Goal: Use online tool/utility: Utilize a website feature to perform a specific function

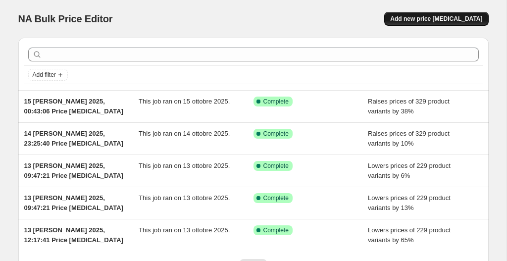
click at [434, 14] on button "Add new price [MEDICAL_DATA]" at bounding box center [436, 19] width 104 height 14
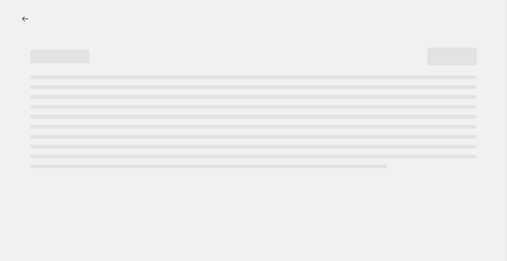
select select "percentage"
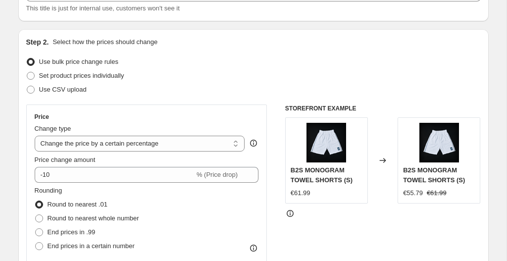
scroll to position [106, 0]
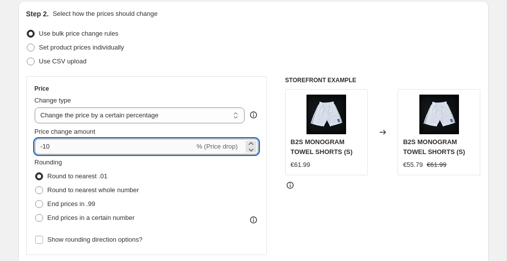
click at [150, 143] on input "-10" at bounding box center [115, 147] width 160 height 16
type input "-1"
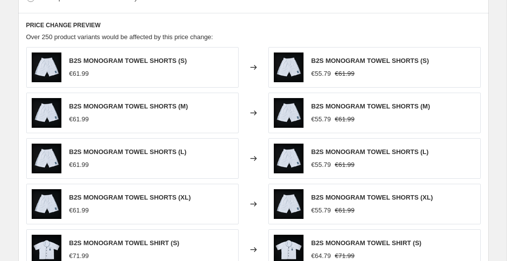
scroll to position [729, 0]
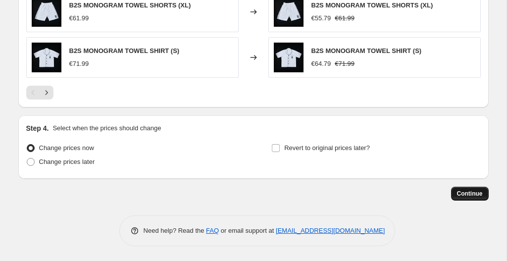
type input "-33"
click at [457, 190] on span "Continue" at bounding box center [470, 194] width 26 height 8
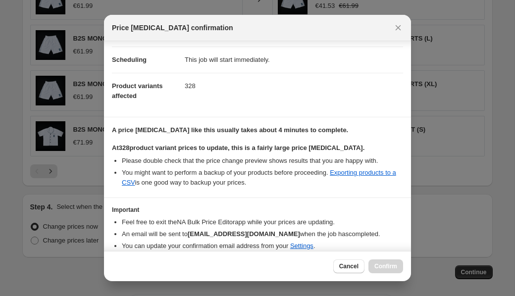
scroll to position [114, 0]
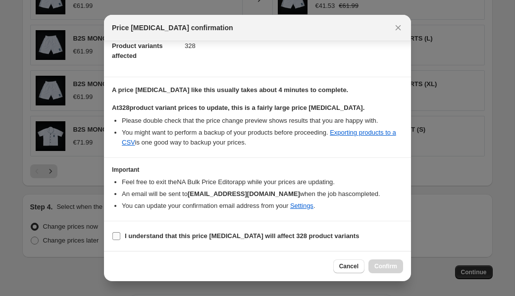
click at [119, 236] on input "I understand that this price [MEDICAL_DATA] will affect 328 product variants" at bounding box center [116, 236] width 8 height 8
checkbox input "true"
click at [381, 260] on span "Confirm" at bounding box center [385, 266] width 23 height 8
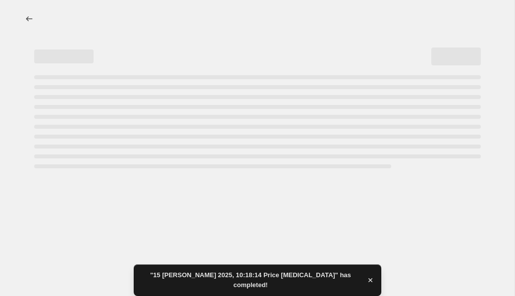
select select "percentage"
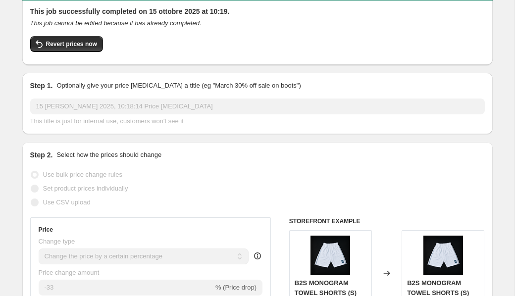
scroll to position [93, 0]
